Goal: Communication & Community: Answer question/provide support

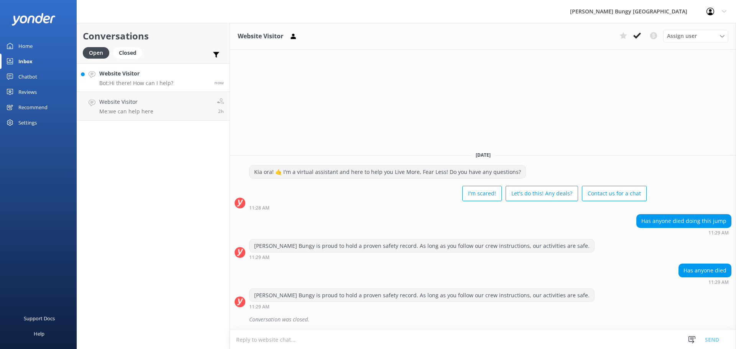
click at [171, 76] on h4 "Website Visitor" at bounding box center [136, 73] width 74 height 8
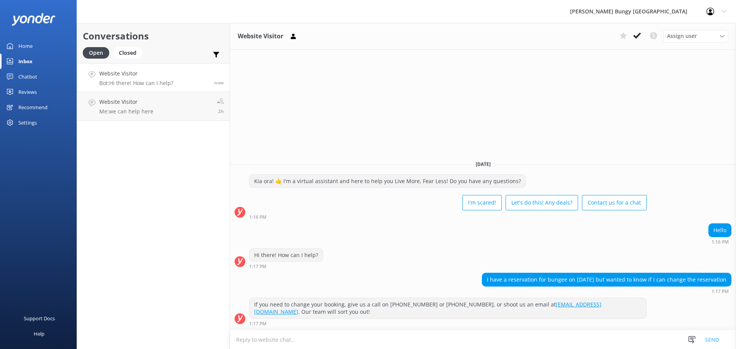
click at [462, 344] on textarea at bounding box center [483, 340] width 506 height 19
drag, startPoint x: 240, startPoint y: 169, endPoint x: 236, endPoint y: 168, distance: 4.9
click at [240, 169] on div "[DATE] Kia ora! 🤙 I'm a virtual assistant and here to help you Live More, Fear …" at bounding box center [483, 242] width 506 height 176
click at [196, 204] on div "Conversations Open Closed Important Converted Assigned to me Unassigned Website…" at bounding box center [153, 186] width 153 height 326
click at [140, 122] on div "Conversations Open Closed Important Converted Assigned to me Unassigned Website…" at bounding box center [153, 186] width 153 height 326
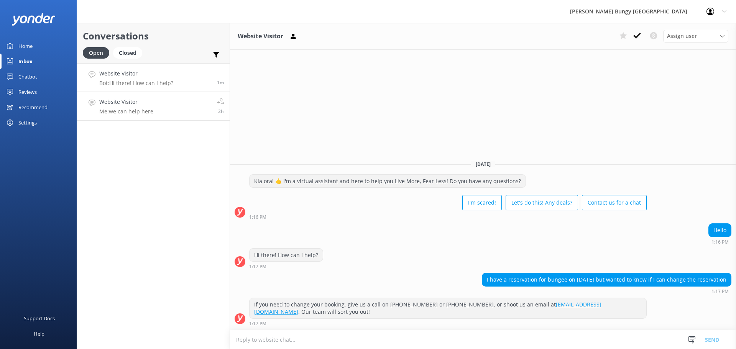
click at [138, 107] on div "Website Visitor Me: we can help here" at bounding box center [126, 106] width 54 height 17
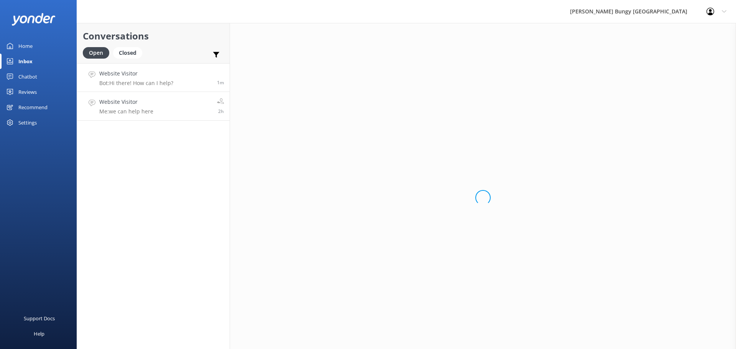
click at [155, 71] on h4 "Website Visitor" at bounding box center [136, 73] width 74 height 8
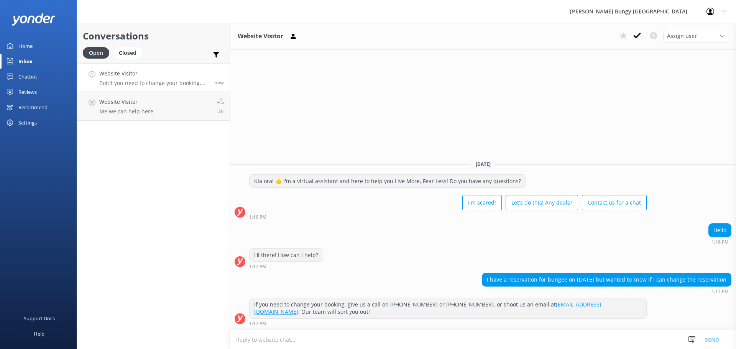
drag, startPoint x: 403, startPoint y: 0, endPoint x: 375, endPoint y: 204, distance: 205.5
click at [375, 204] on div "I'm scared! Let's do this! Any deals? Contact us for a chat" at bounding box center [448, 203] width 398 height 21
click at [387, 334] on textarea at bounding box center [483, 340] width 506 height 19
type textarea "b"
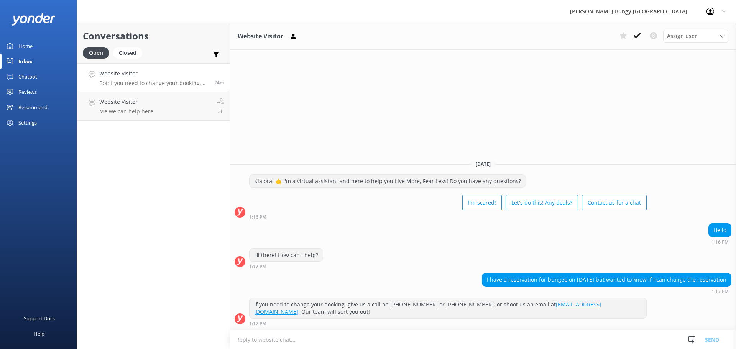
click at [520, 165] on div "[DATE]" at bounding box center [483, 164] width 506 height 8
